Goal: Information Seeking & Learning: Learn about a topic

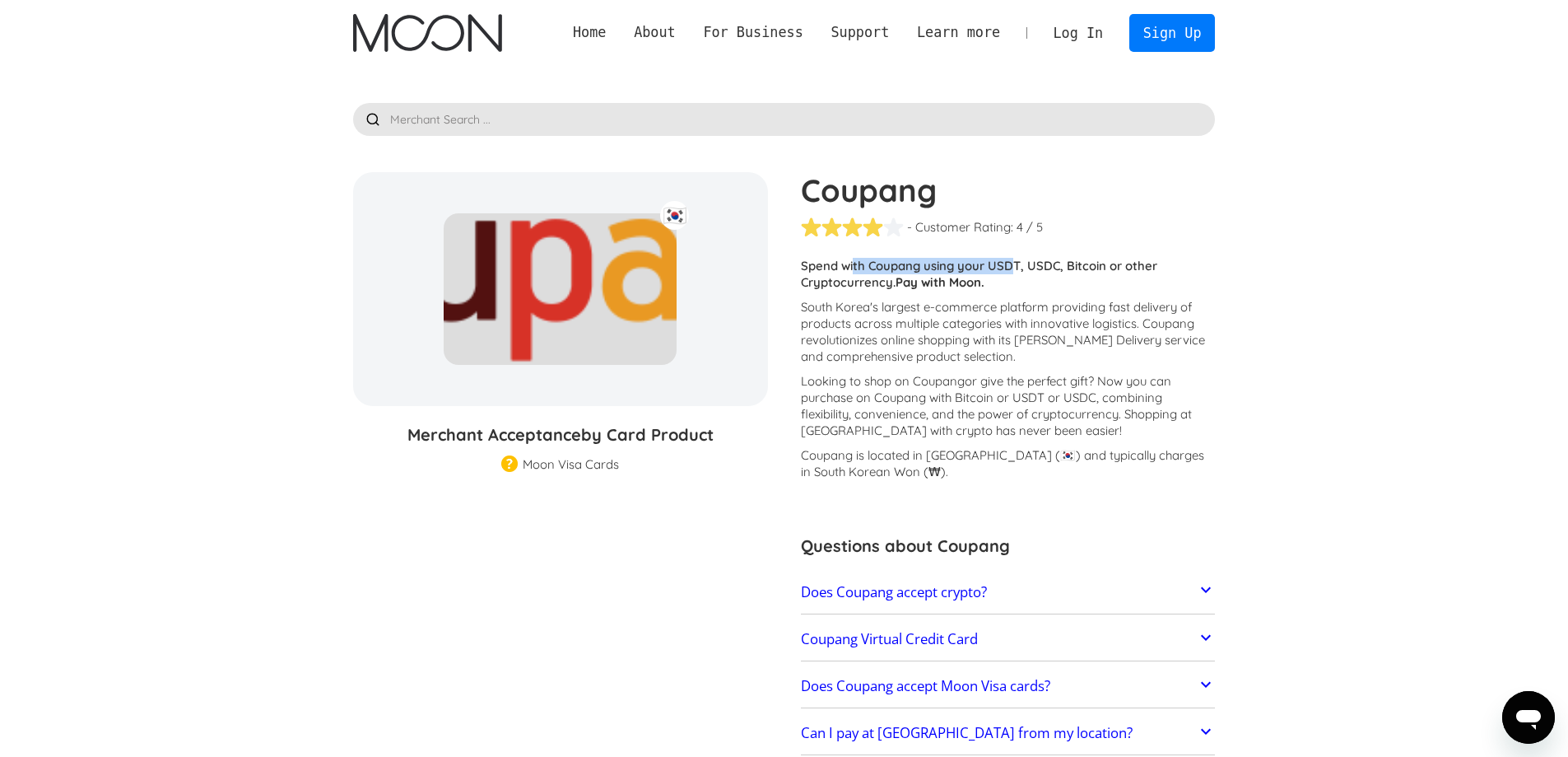
drag, startPoint x: 881, startPoint y: 266, endPoint x: 1011, endPoint y: 271, distance: 130.1
click at [1011, 271] on p "Spend with Coupang using your USDT, USDC, Bitcoin or other Cryptocurrency. Pay …" at bounding box center [1008, 275] width 415 height 33
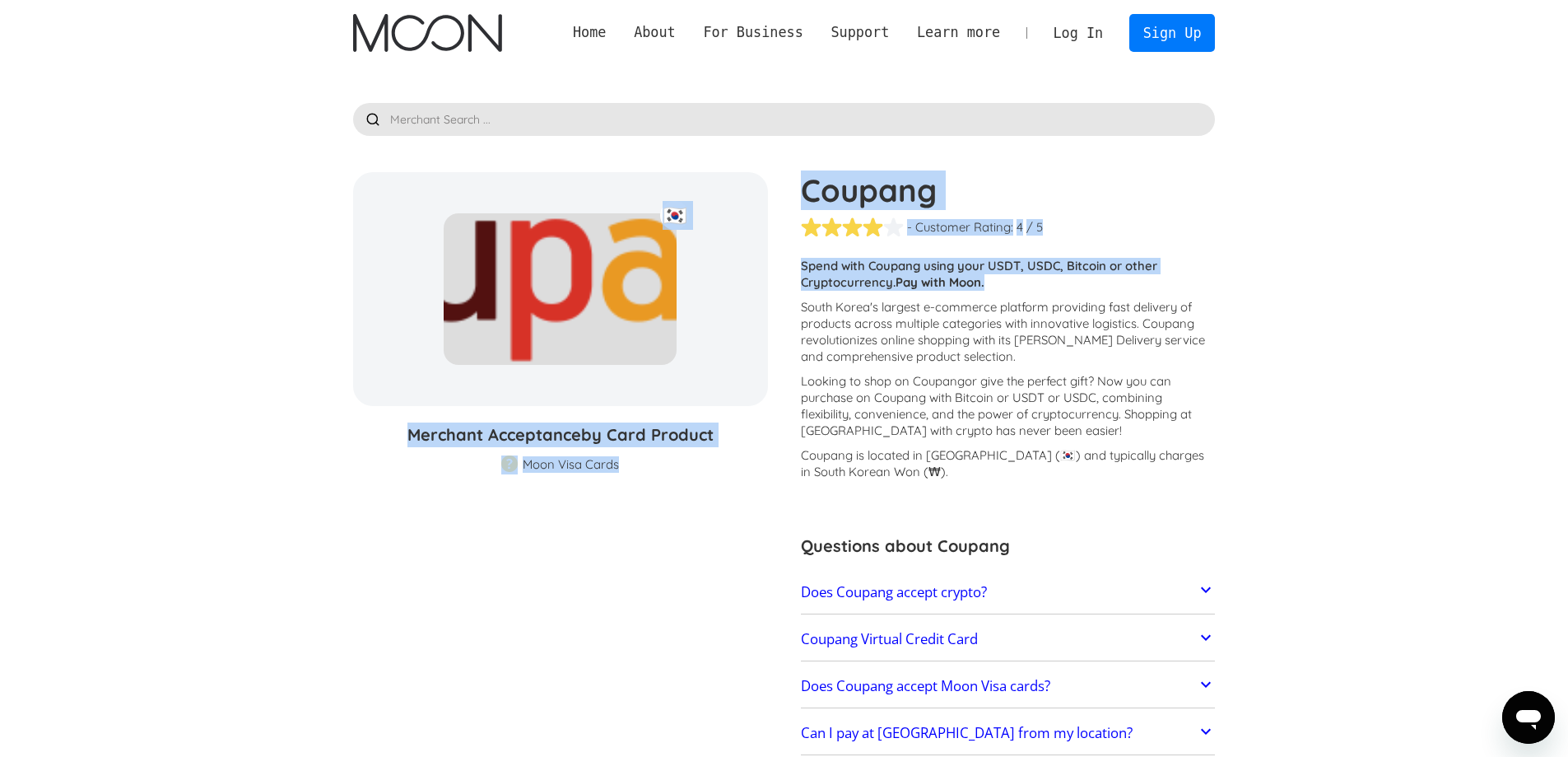
drag, startPoint x: 988, startPoint y: 290, endPoint x: 781, endPoint y: 278, distance: 207.3
click at [781, 278] on section "Coupang 🇰🇷 % GIFT CARD DISCOUNT Merchant Acceptance by Card Product Merchant Gi…" at bounding box center [784, 487] width 863 height 632
click at [887, 280] on p "Spend with Coupang using your USDT, USDC, Bitcoin or other Cryptocurrency. Pay …" at bounding box center [1008, 275] width 415 height 33
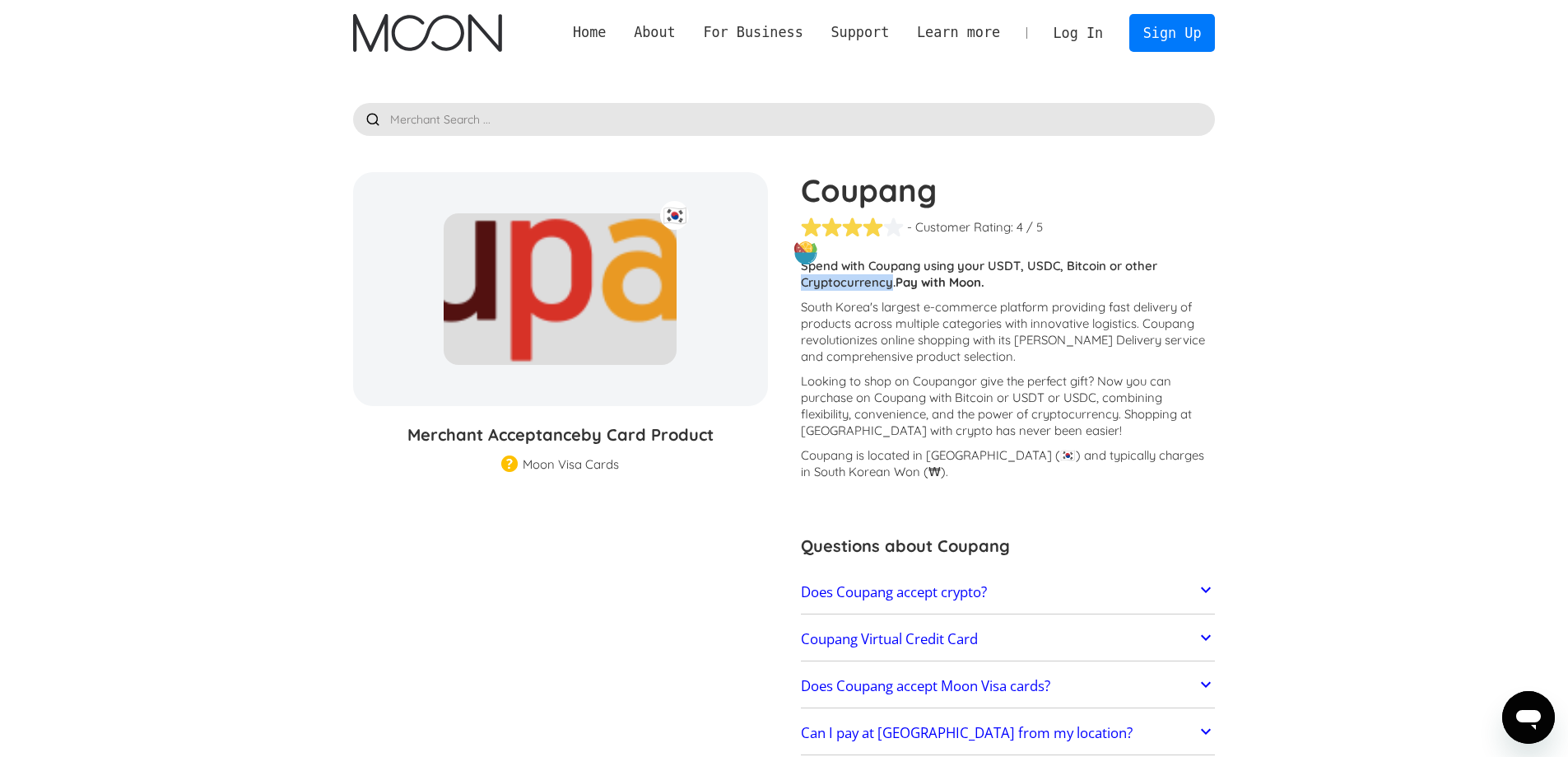
click at [887, 280] on p "Spend with Coupang using your USDT, USDC, Bitcoin or other Cryptocurrency. Pay …" at bounding box center [1008, 275] width 415 height 33
drag, startPoint x: 879, startPoint y: 363, endPoint x: 870, endPoint y: 369, distance: 10.8
click at [879, 364] on p "South Korea's largest e-commerce platform providing fast delivery of products a…" at bounding box center [1008, 332] width 415 height 66
click at [530, 438] on h3 "Merchant Acceptance by Card Product" at bounding box center [561, 434] width 415 height 24
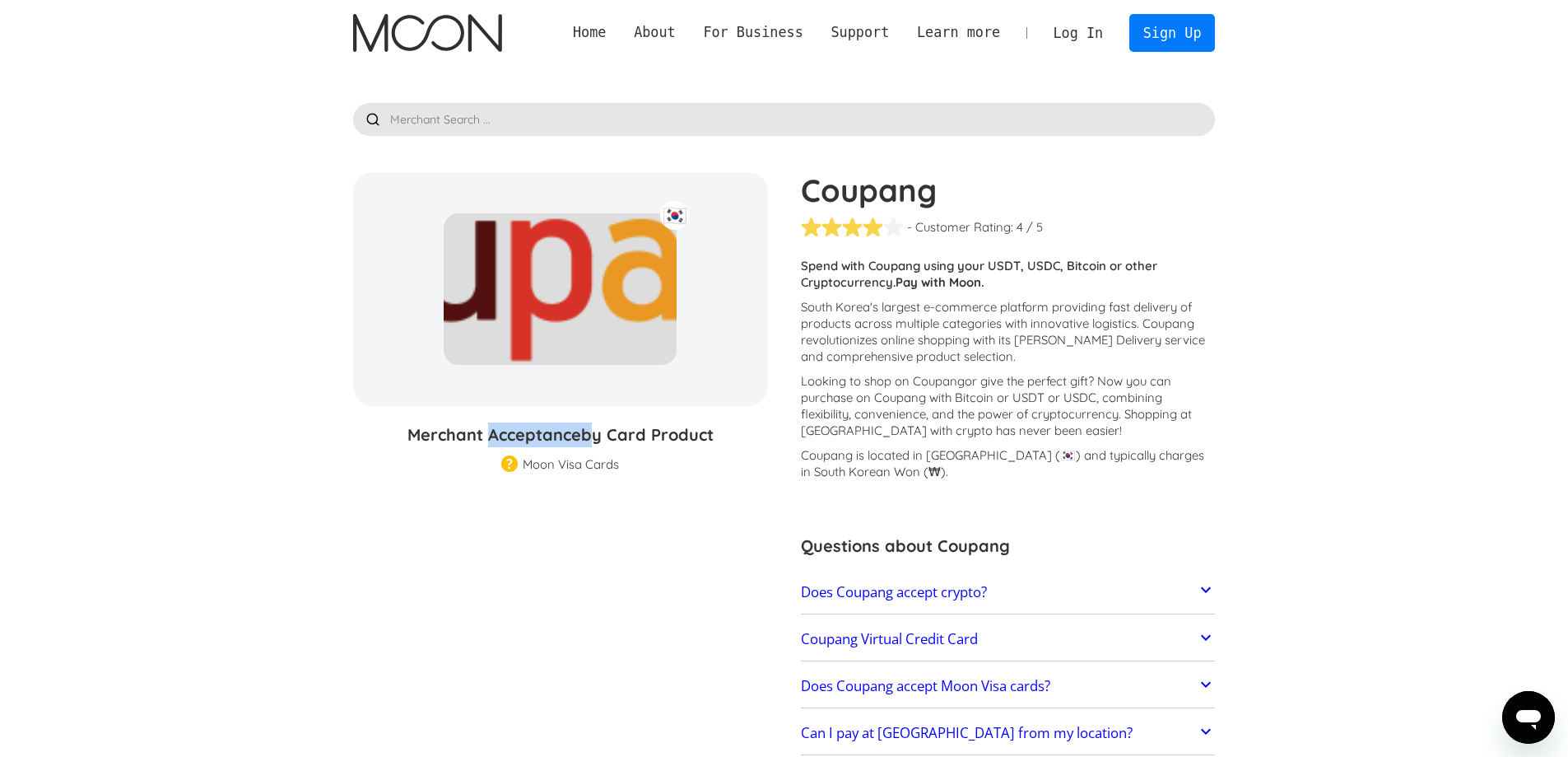
click at [530, 438] on h3 "Merchant Acceptance by Card Product" at bounding box center [561, 434] width 415 height 24
click at [599, 438] on span "by Card Product" at bounding box center [647, 434] width 133 height 20
